Goal: Check status

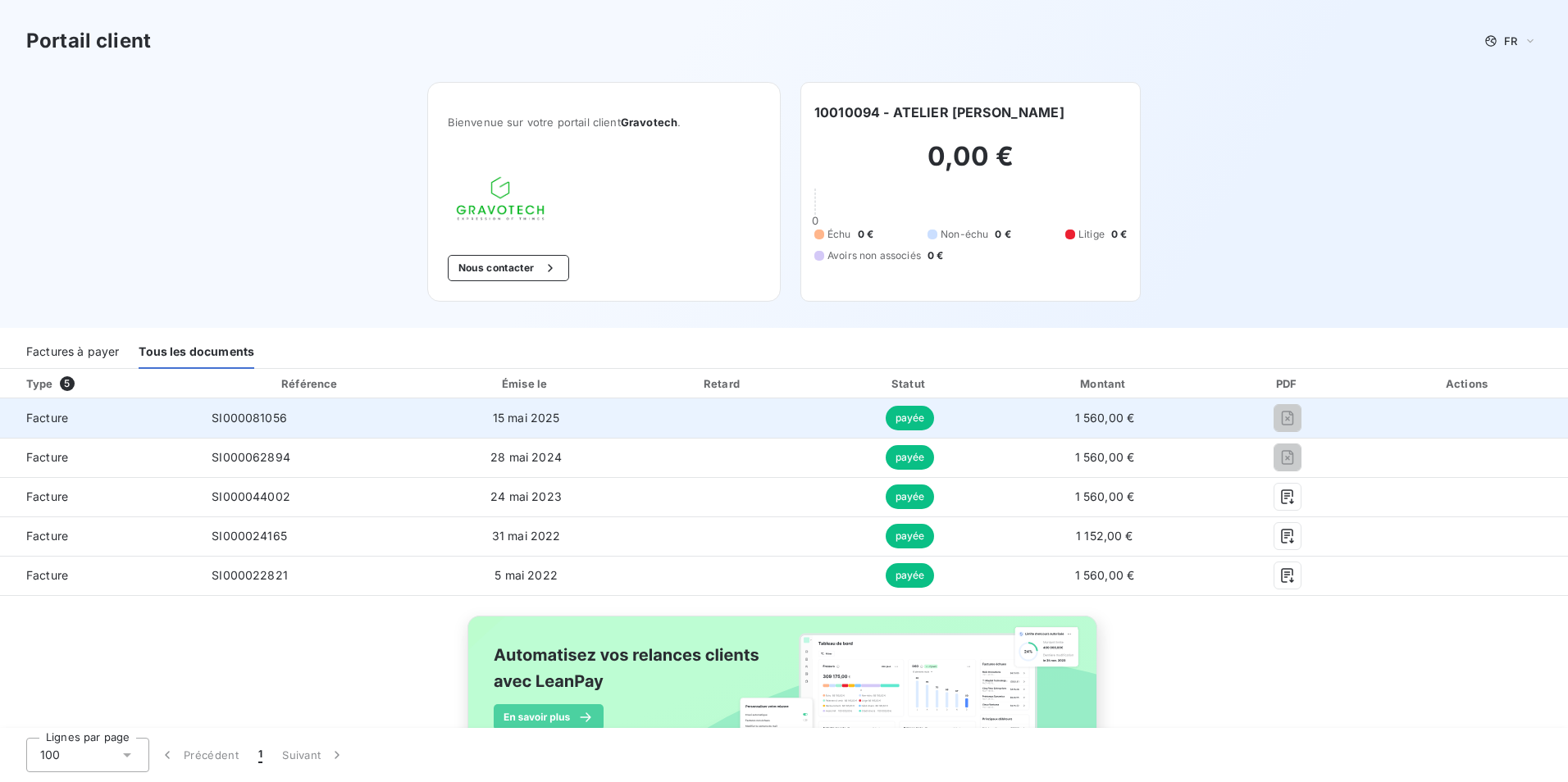
click at [912, 421] on span "payée" at bounding box center [910, 419] width 49 height 25
click at [912, 422] on span "payée" at bounding box center [910, 419] width 49 height 25
click at [913, 423] on span "payée" at bounding box center [910, 419] width 49 height 25
click at [818, 423] on td "payée" at bounding box center [910, 418] width 185 height 39
click at [805, 415] on td at bounding box center [723, 418] width 189 height 39
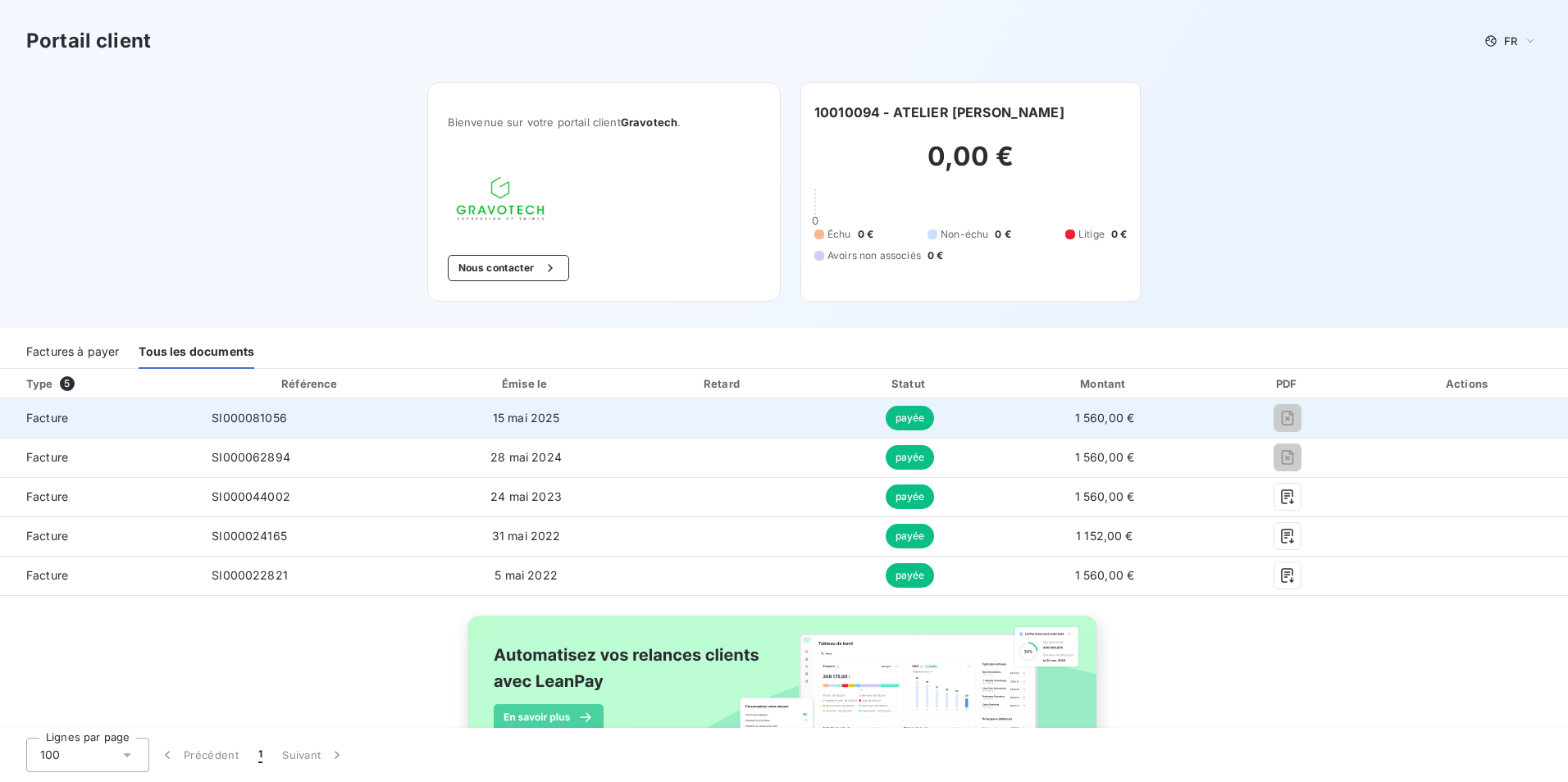
click at [761, 406] on td at bounding box center [723, 418] width 189 height 39
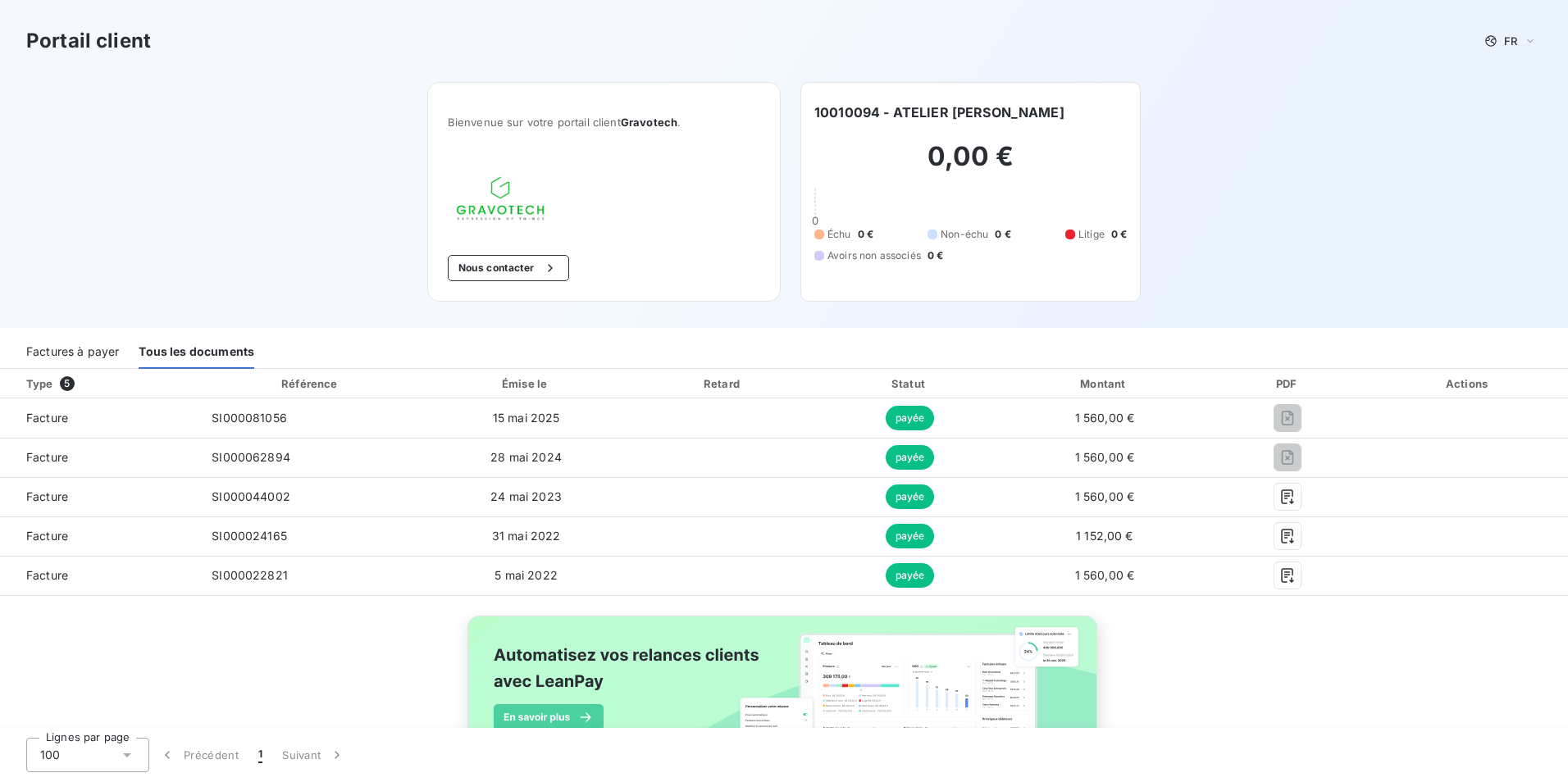
click at [579, 381] on div "Émise le" at bounding box center [525, 383] width 198 height 16
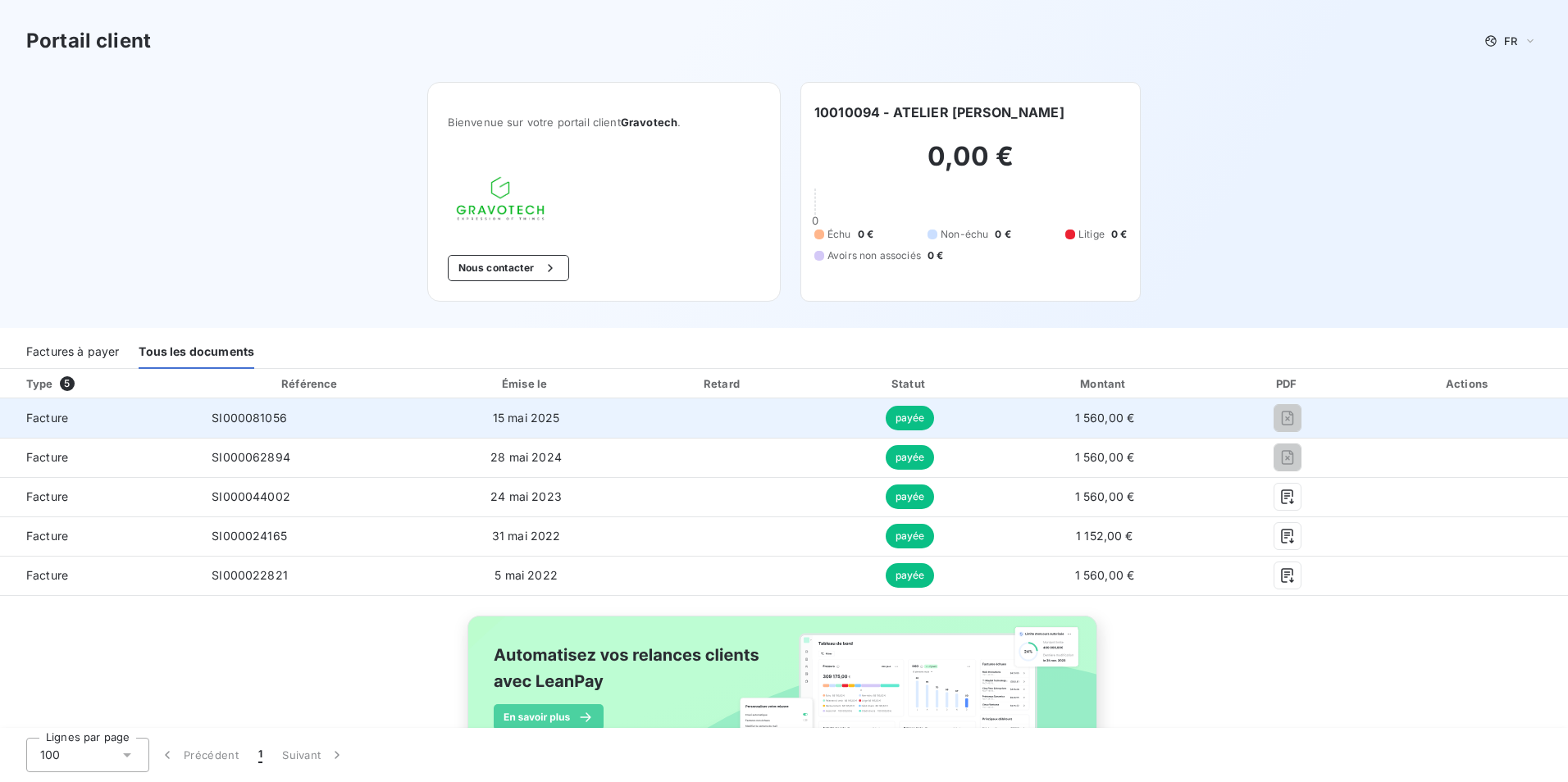
click at [528, 424] on span "15 mai 2025" at bounding box center [526, 418] width 67 height 14
click at [533, 425] on td "15 mai 2025" at bounding box center [526, 418] width 205 height 39
